Goal: Contribute content: Contribute content

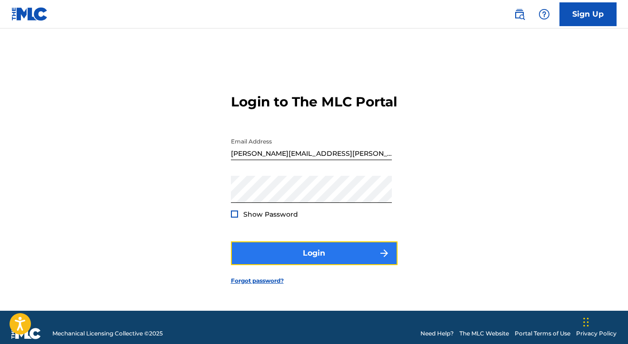
click at [291, 264] on button "Login" at bounding box center [314, 254] width 167 height 24
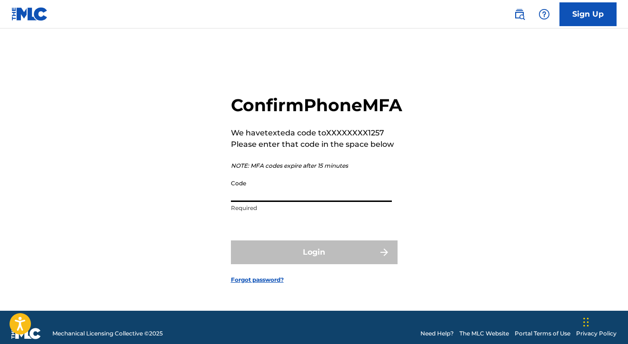
click at [324, 202] on input "Code" at bounding box center [311, 188] width 161 height 27
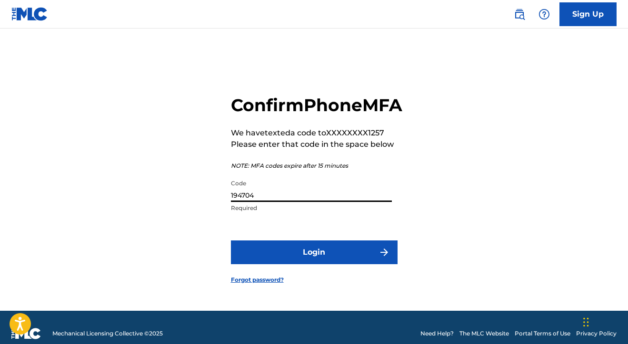
type input "194704"
click at [231, 241] on button "Login" at bounding box center [314, 253] width 167 height 24
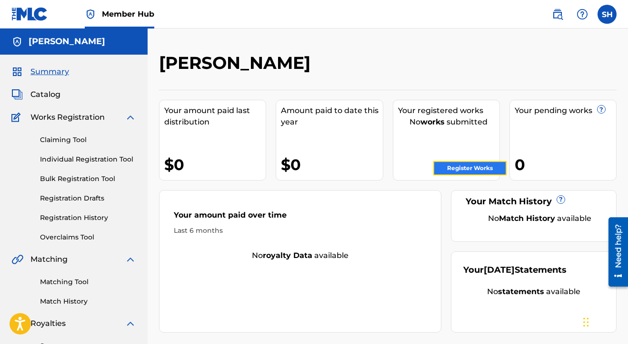
click at [467, 168] on link "Register Works" at bounding box center [469, 168] width 73 height 14
